Goal: Task Accomplishment & Management: Use online tool/utility

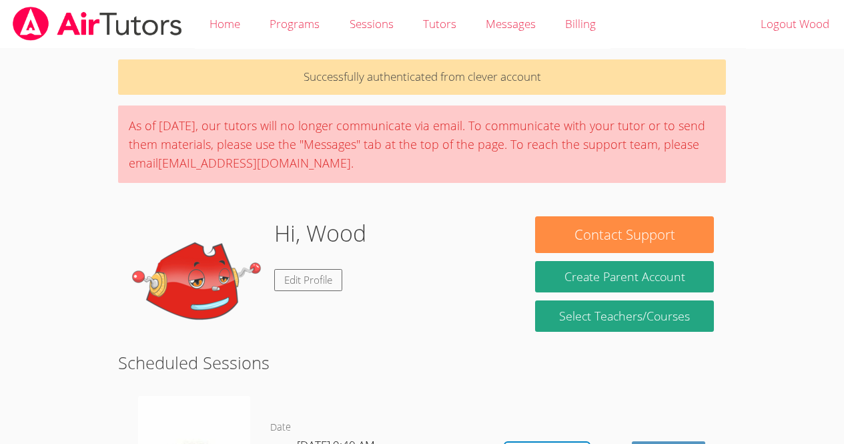
click at [788, 115] on body "Home Programs Sessions Tutors Messages Billing Logout Wood Successfully authent…" at bounding box center [422, 222] width 844 height 444
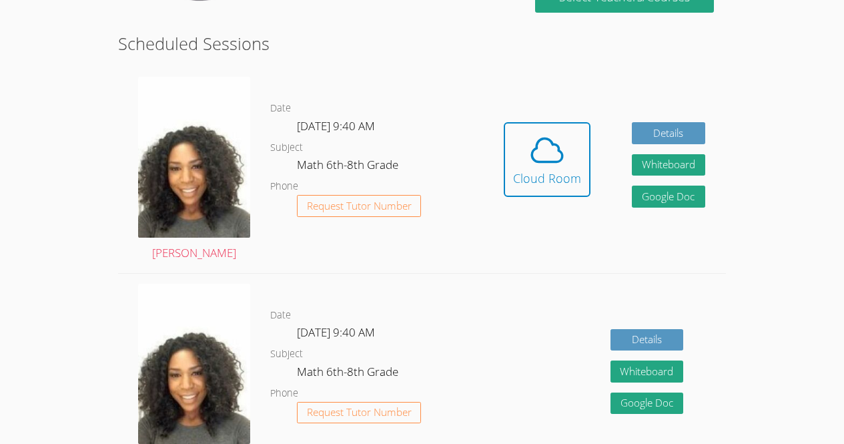
scroll to position [320, 0]
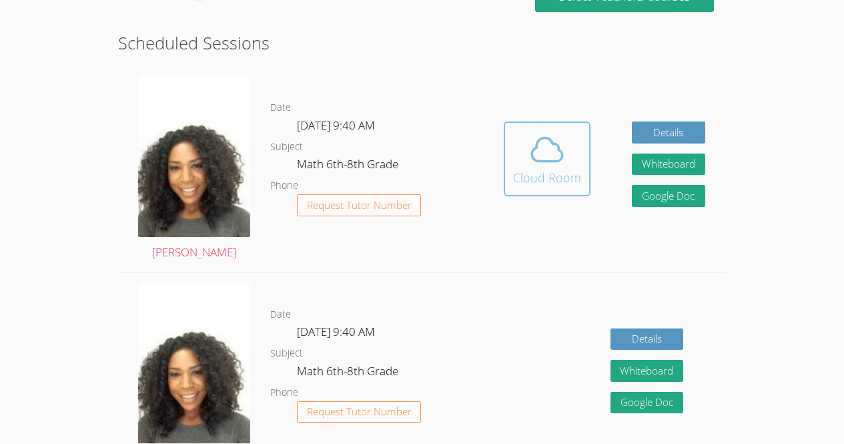
click at [524, 169] on div "Cloud Room" at bounding box center [547, 177] width 68 height 19
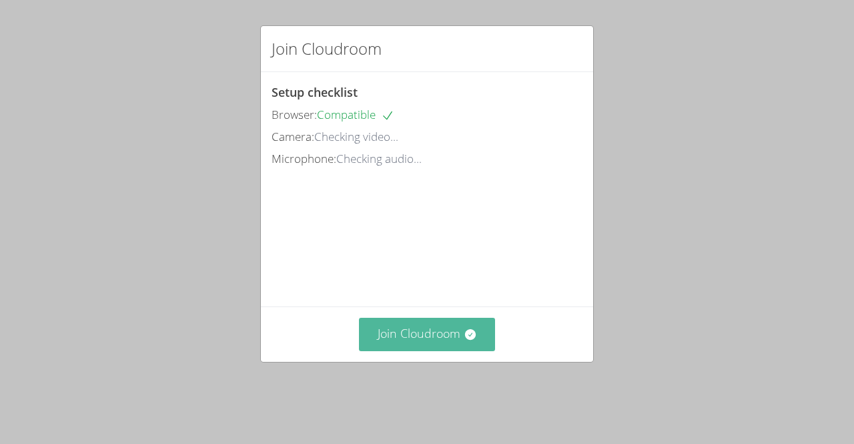
click at [406, 350] on button "Join Cloudroom" at bounding box center [427, 334] width 137 height 33
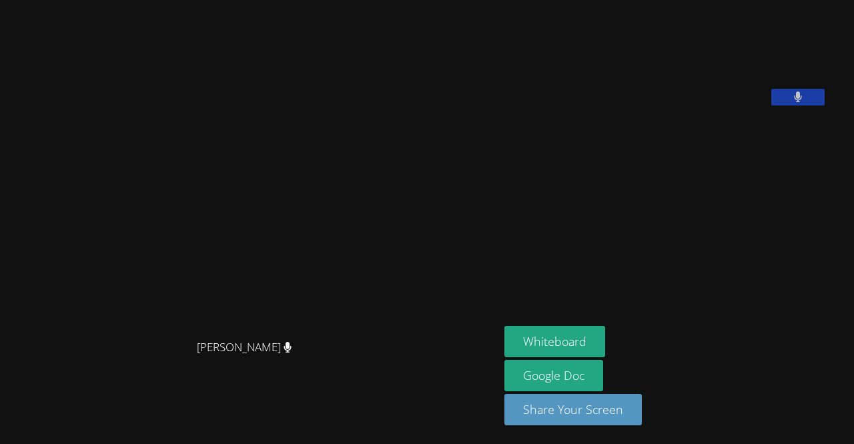
click at [350, 60] on video at bounding box center [249, 195] width 200 height 275
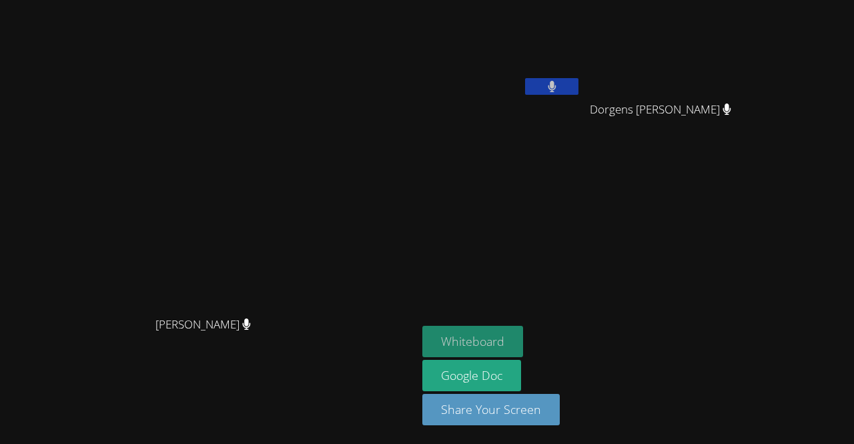
click at [523, 338] on button "Whiteboard" at bounding box center [472, 341] width 101 height 31
click at [556, 82] on icon at bounding box center [552, 86] width 8 height 11
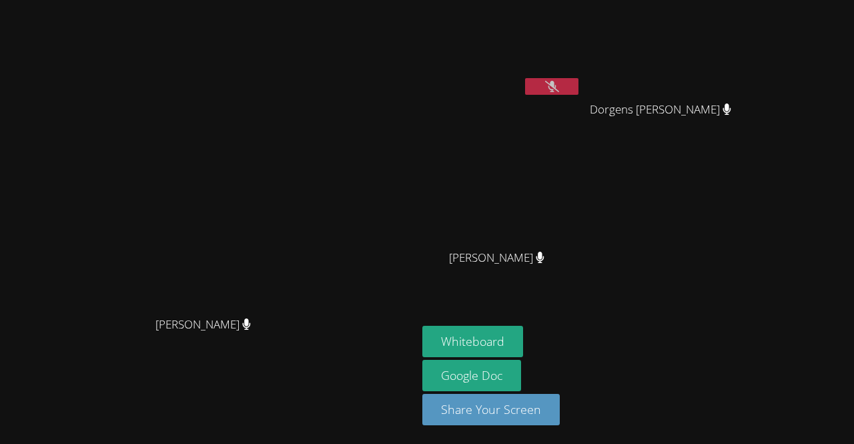
click at [559, 90] on icon at bounding box center [552, 86] width 14 height 11
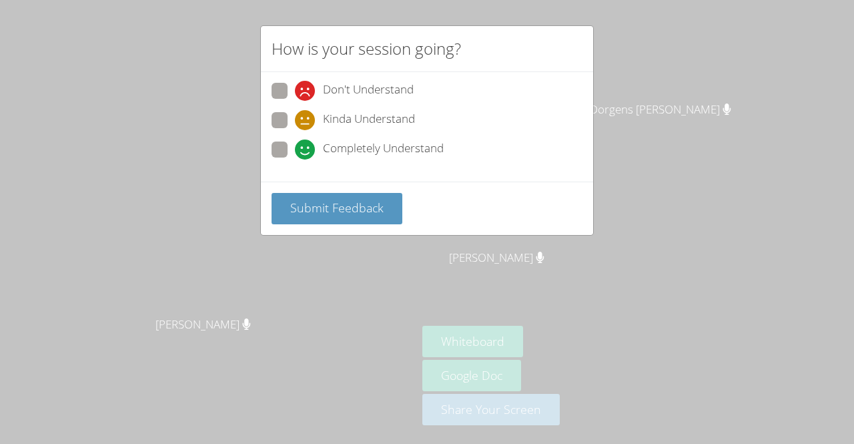
click at [295, 159] on span at bounding box center [295, 159] width 0 height 0
click at [295, 150] on input "Completely Understand" at bounding box center [300, 146] width 11 height 11
radio input "true"
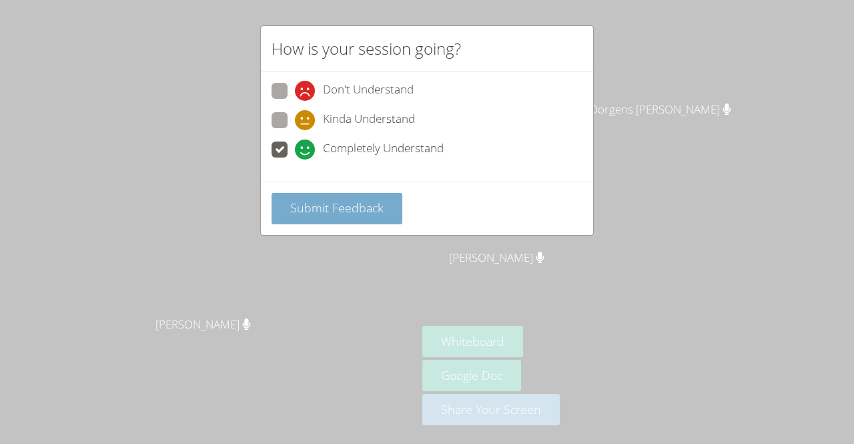
click at [314, 207] on span "Submit Feedback" at bounding box center [336, 207] width 93 height 16
